Goal: Task Accomplishment & Management: Use online tool/utility

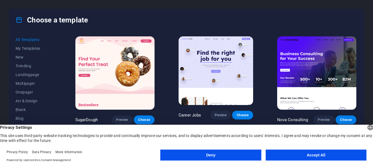
click at [312, 153] on button "Accept All" at bounding box center [316, 154] width 101 height 11
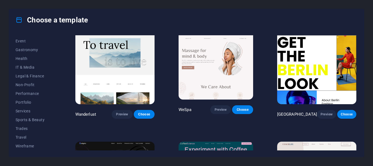
scroll to position [1283, 0]
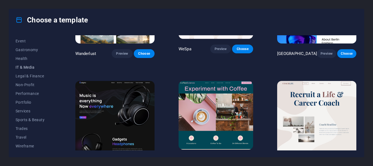
click at [28, 66] on span "IT & Media" at bounding box center [34, 67] width 36 height 4
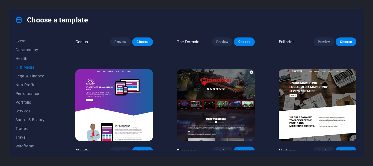
scroll to position [296, 0]
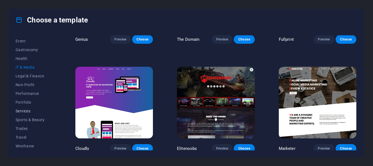
click at [26, 110] on span "Services" at bounding box center [34, 111] width 36 height 4
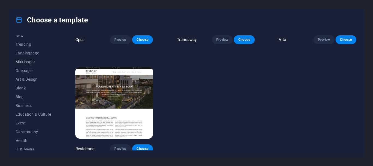
scroll to position [0, 0]
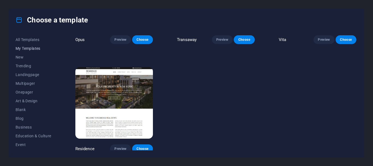
click at [27, 48] on span "My Templates" at bounding box center [34, 48] width 36 height 4
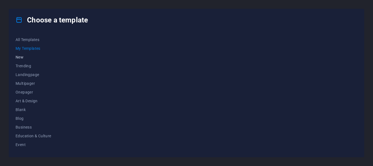
click at [23, 57] on span "New" at bounding box center [34, 57] width 36 height 4
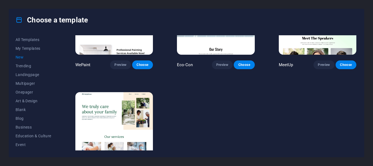
scroll to position [405, 0]
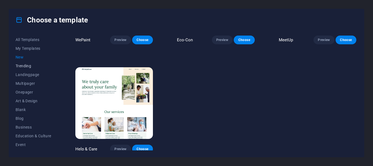
click at [24, 66] on span "Trending" at bounding box center [34, 66] width 36 height 4
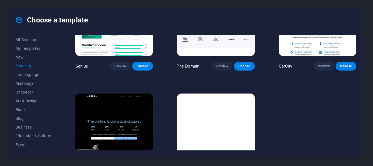
scroll to position [513, 0]
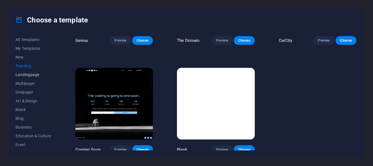
click at [37, 72] on button "Landingpage" at bounding box center [34, 74] width 36 height 9
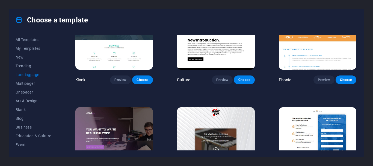
scroll to position [0, 0]
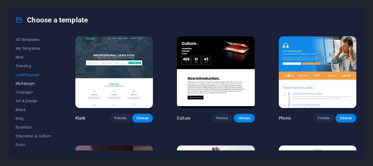
click at [25, 82] on span "Multipager" at bounding box center [34, 83] width 36 height 4
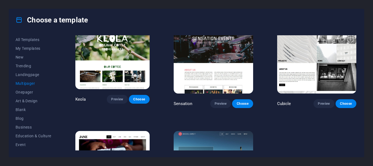
scroll to position [2366, 0]
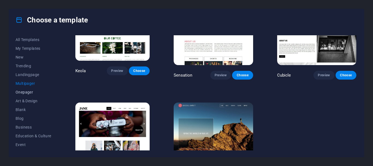
click at [32, 89] on button "Onepager" at bounding box center [34, 92] width 36 height 9
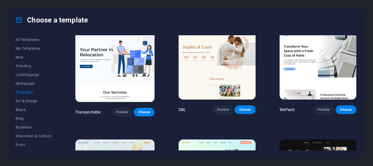
scroll to position [0, 0]
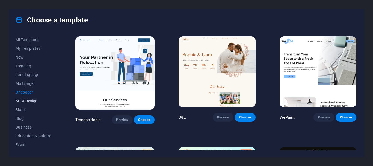
click at [19, 102] on span "Art & Design" at bounding box center [34, 101] width 36 height 4
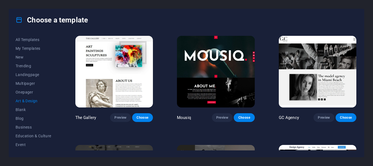
scroll to position [328, 0]
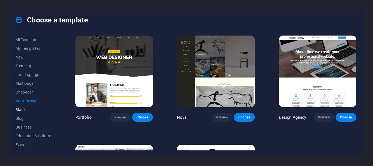
click at [19, 110] on span "Blank" at bounding box center [34, 109] width 36 height 4
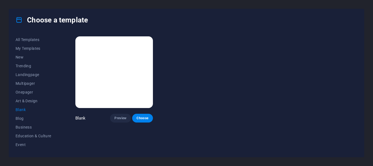
scroll to position [0, 0]
click at [22, 115] on button "Blog" at bounding box center [34, 118] width 36 height 9
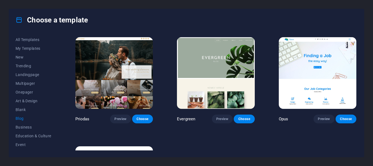
scroll to position [764, 0]
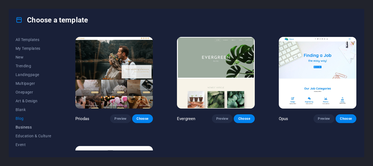
click at [25, 126] on span "Business" at bounding box center [34, 127] width 36 height 4
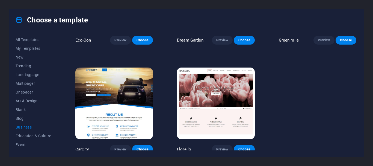
scroll to position [80, 0]
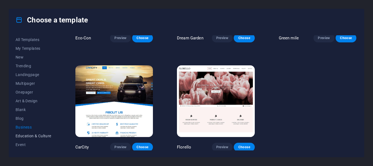
click at [40, 134] on span "Education & Culture" at bounding box center [34, 136] width 36 height 4
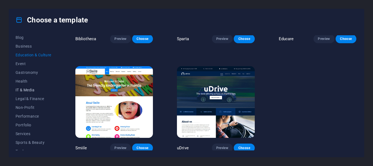
scroll to position [82, 0]
click at [18, 66] on button "Event" at bounding box center [34, 62] width 36 height 9
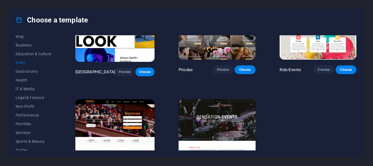
scroll to position [188, 0]
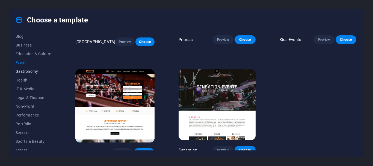
click at [32, 70] on span "Gastronomy" at bounding box center [34, 71] width 36 height 4
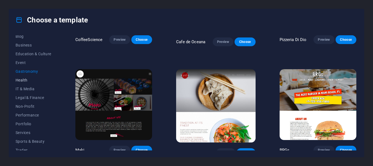
click at [26, 79] on span "Health" at bounding box center [34, 80] width 36 height 4
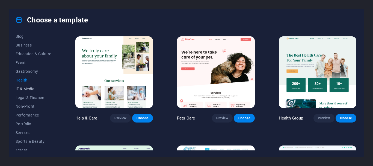
click at [26, 89] on span "IT & Media" at bounding box center [34, 89] width 36 height 4
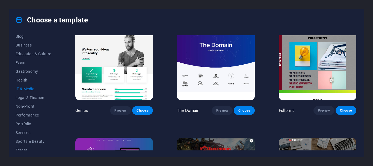
scroll to position [215, 0]
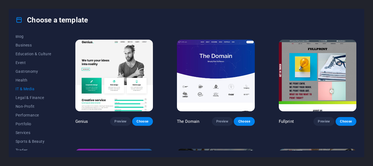
click at [233, 72] on img at bounding box center [216, 76] width 78 height 72
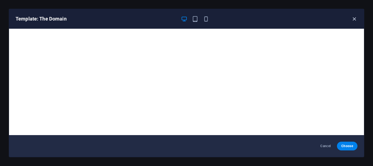
click at [353, 20] on icon "button" at bounding box center [354, 19] width 6 height 6
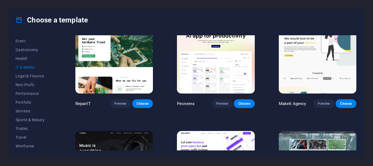
scroll to position [0, 0]
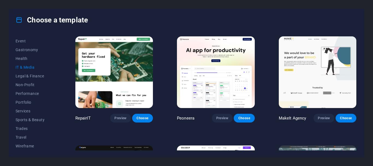
click at [20, 20] on icon at bounding box center [19, 19] width 7 height 7
click at [38, 20] on h4 "Choose a template" at bounding box center [52, 20] width 72 height 9
